Goal: Navigation & Orientation: Go to known website

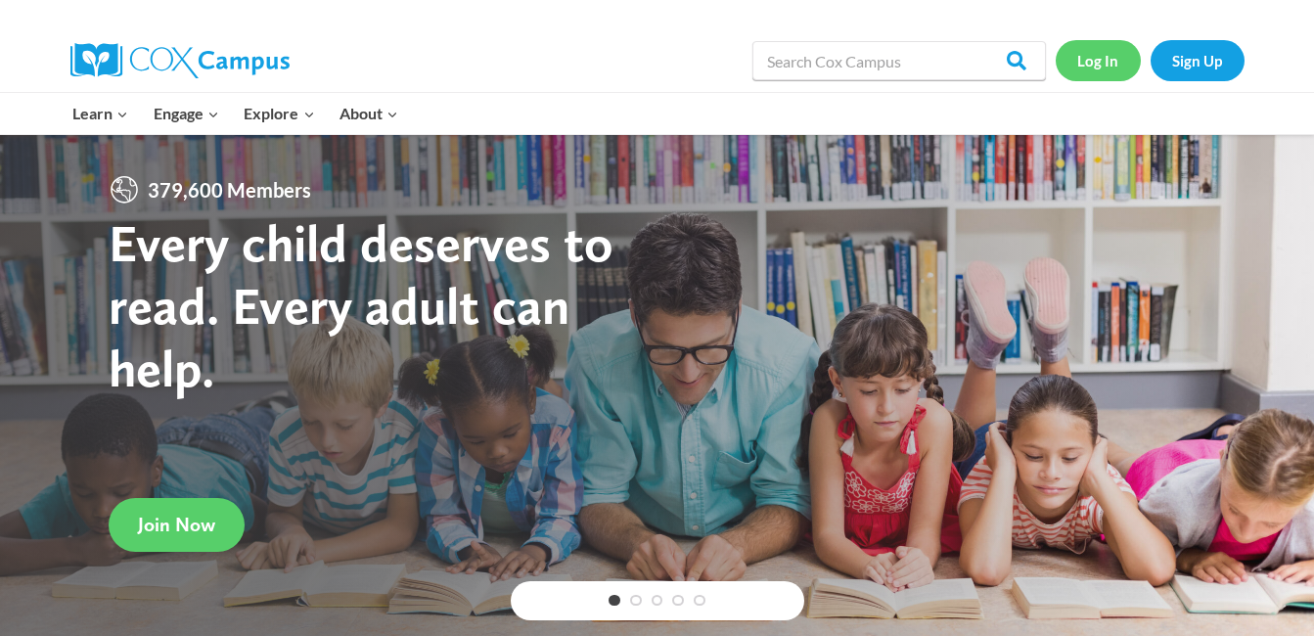
click at [1088, 55] on link "Log In" at bounding box center [1098, 60] width 85 height 40
click at [1097, 65] on link "Log In" at bounding box center [1098, 60] width 85 height 40
